Goal: Transaction & Acquisition: Purchase product/service

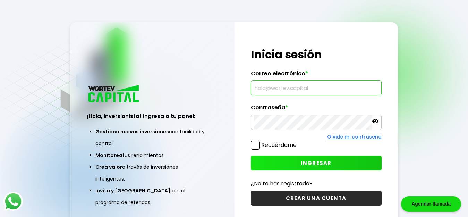
click at [335, 86] on input "text" at bounding box center [316, 88] width 125 height 15
type input "[EMAIL_ADDRESS][DOMAIN_NAME]"
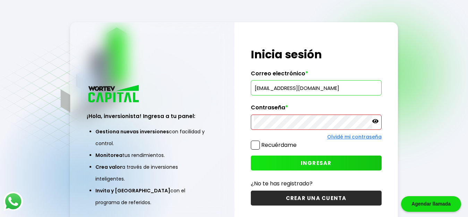
click at [377, 122] on icon at bounding box center [376, 121] width 6 height 4
click at [332, 164] on button "INGRESAR" at bounding box center [316, 163] width 131 height 15
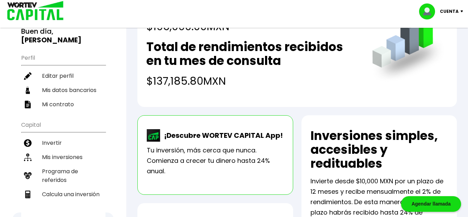
scroll to position [56, 0]
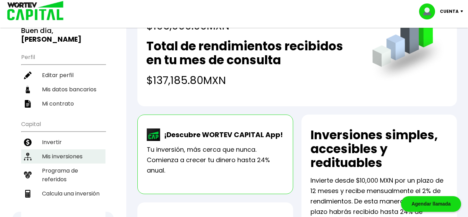
click at [54, 151] on li "Mis inversiones" at bounding box center [63, 156] width 84 height 14
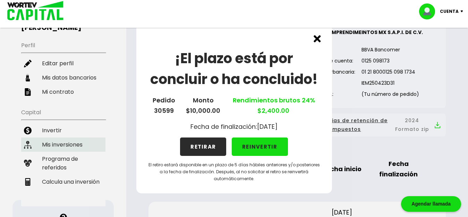
scroll to position [69, 0]
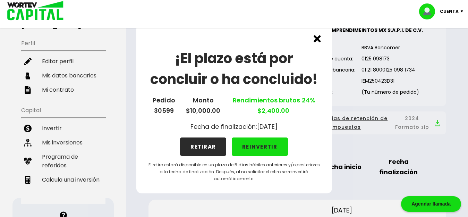
click at [271, 151] on button "REINVERTIR" at bounding box center [260, 147] width 56 height 18
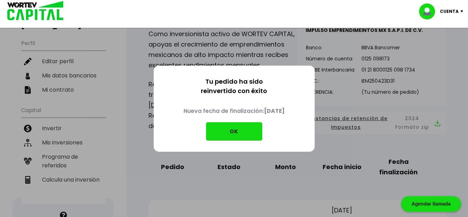
click at [243, 134] on button "OK" at bounding box center [234, 131] width 56 height 18
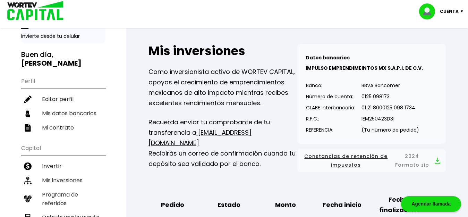
scroll to position [0, 0]
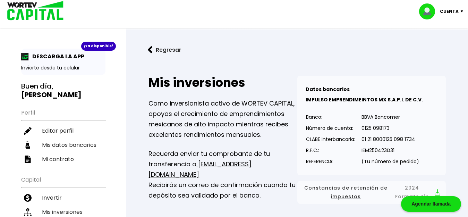
click at [37, 9] on img at bounding box center [33, 11] width 66 height 23
click at [457, 12] on p "Cuenta" at bounding box center [449, 11] width 19 height 10
click at [452, 31] on link "Editar perfil" at bounding box center [442, 31] width 27 height 7
select select "Hombre"
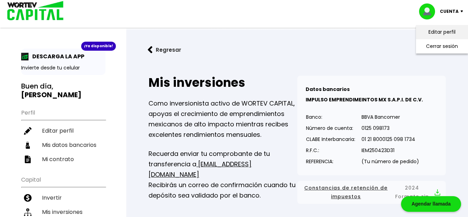
select select "NL"
select select "BBVA Bancomer"
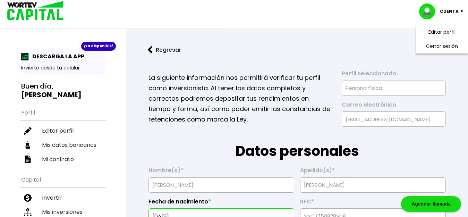
click at [263, 49] on link "Regresar" at bounding box center [298, 50] width 320 height 18
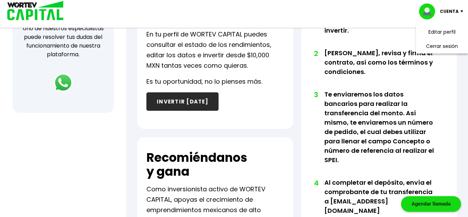
scroll to position [264, 0]
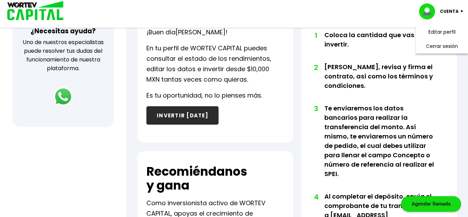
click at [185, 120] on button "INVERTIR [DATE]" at bounding box center [183, 115] width 72 height 18
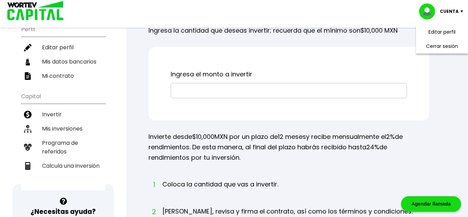
scroll to position [69, 0]
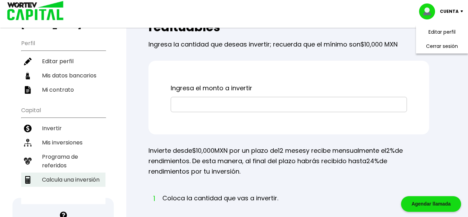
click at [78, 173] on li "Calcula una inversión" at bounding box center [63, 180] width 84 height 14
select select "1"
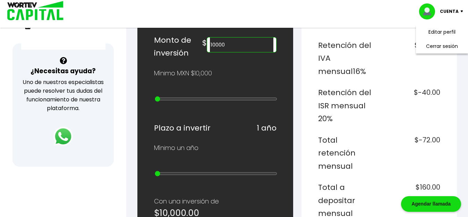
scroll to position [222, 0]
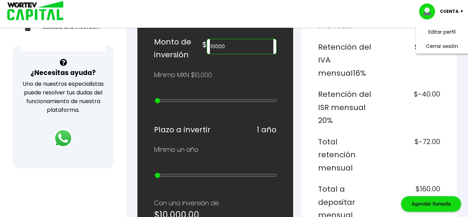
click at [241, 45] on input "10000" at bounding box center [242, 46] width 64 height 15
type input "1"
type input "26000"
click at [450, 46] on li "Cerrar sesión" at bounding box center [443, 46] width 56 height 14
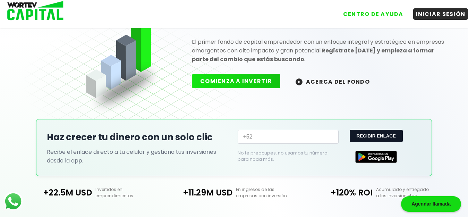
scroll to position [186, 0]
